Goal: Feedback & Contribution: Leave review/rating

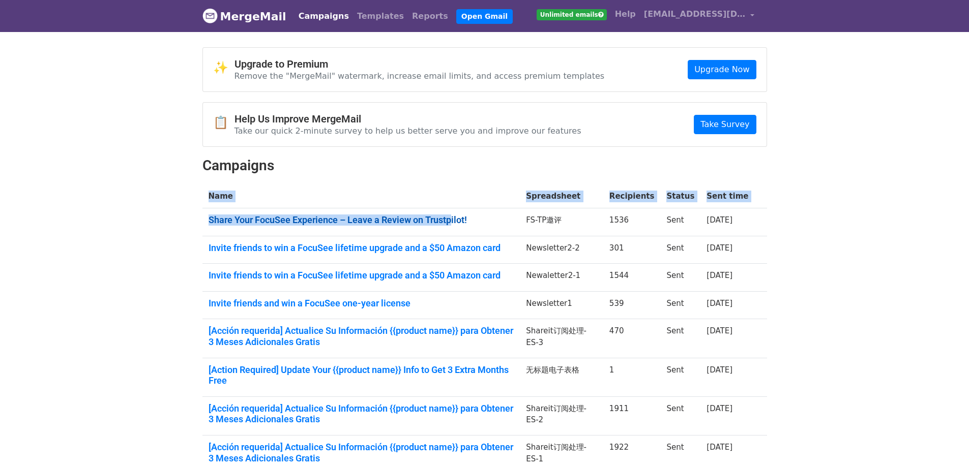
drag, startPoint x: 200, startPoint y: 220, endPoint x: 452, endPoint y: 215, distance: 251.8
click at [452, 215] on div "✨ Upgrade to Premium Remove the "MergeMail" watermark, increase email limits, a…" at bounding box center [485, 312] width 580 height 531
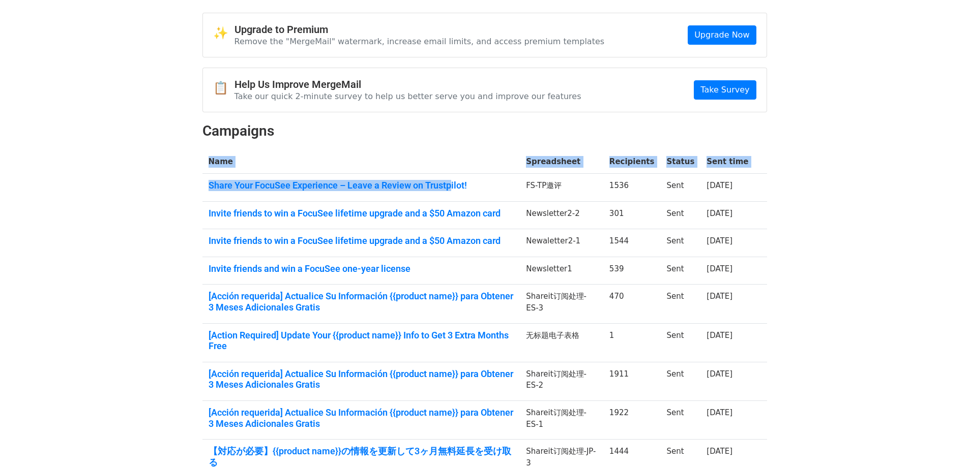
scroll to position [51, 0]
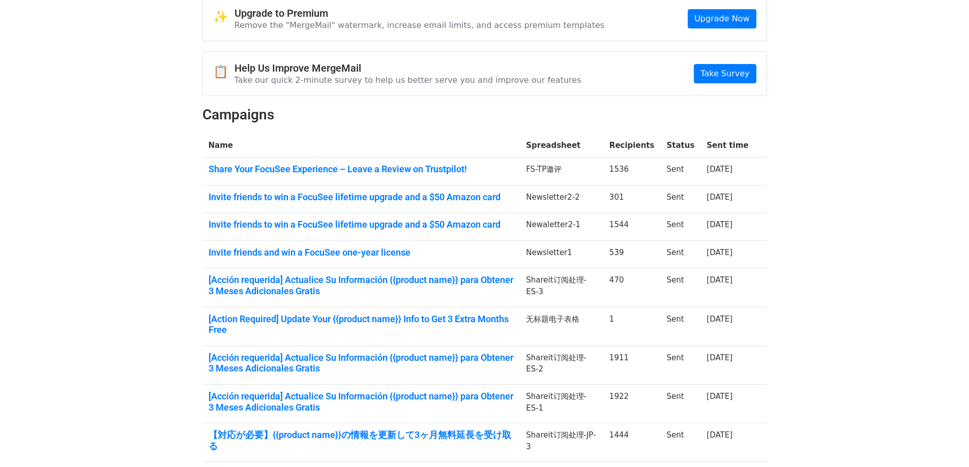
click at [876, 224] on body "MergeMail Campaigns Templates Reports Open Gmail Unlimited emails Help [EMAIL_A…" at bounding box center [484, 258] width 969 height 619
click at [447, 167] on link "Share Your FocuSee Experience – Leave a Review on Trustpilot!" at bounding box center [361, 169] width 306 height 11
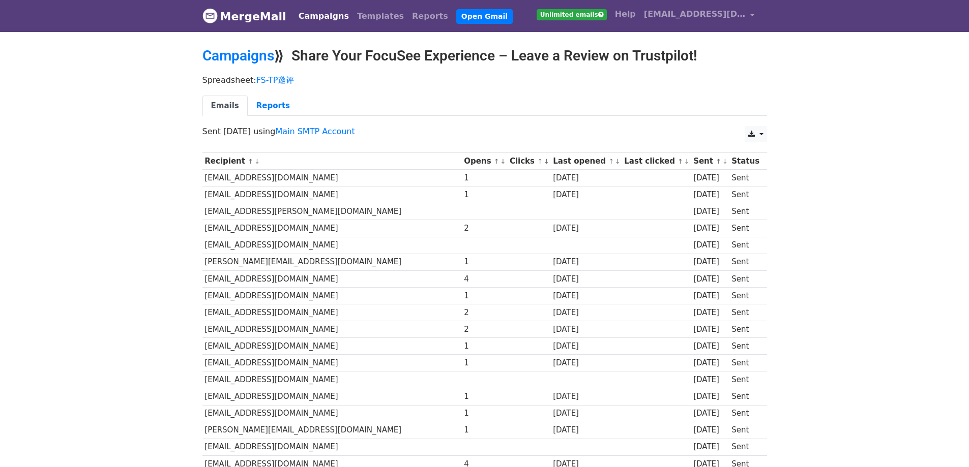
drag, startPoint x: 298, startPoint y: 51, endPoint x: 706, endPoint y: 61, distance: 407.9
click at [706, 61] on h2 "Campaigns ⟫ Share Your FocuSee Experience – Leave a Review on Trustpilot!" at bounding box center [484, 55] width 564 height 17
copy h2 "Share Your FocuSee Experience – Leave a Review on Trustpilot!"
